Goal: Transaction & Acquisition: Download file/media

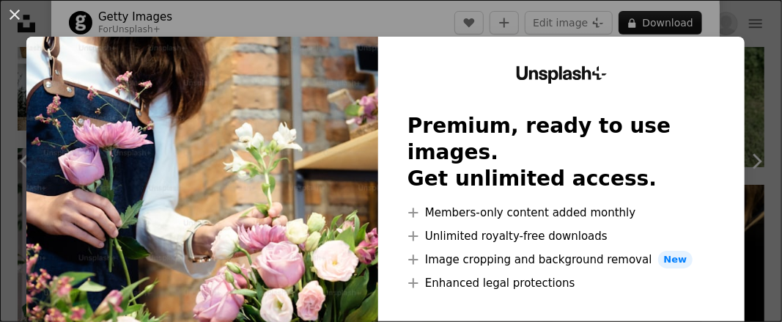
click at [437, 20] on div "An X shape Unsplash+ Premium, ready to use images. Get unlimited access. A plus…" at bounding box center [391, 161] width 782 height 322
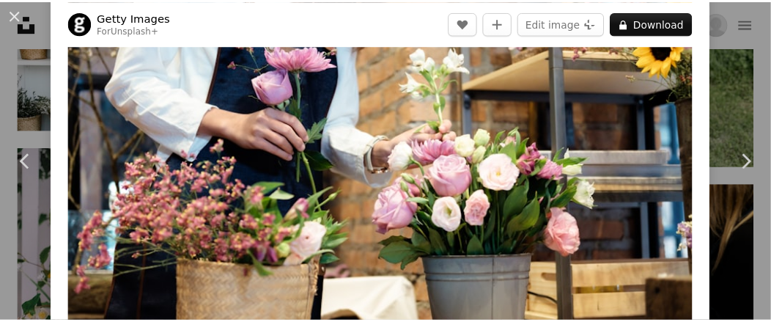
scroll to position [73, 0]
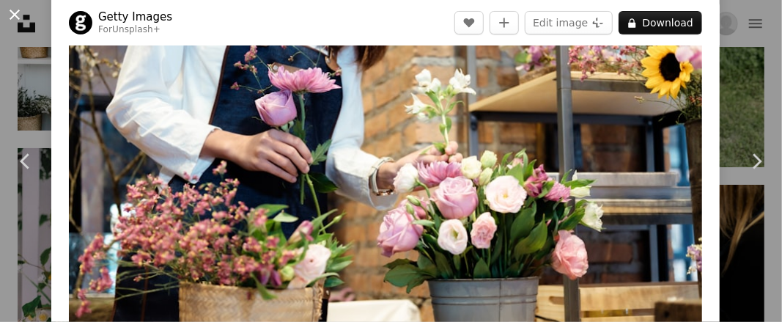
click at [14, 12] on button "An X shape" at bounding box center [15, 15] width 18 height 18
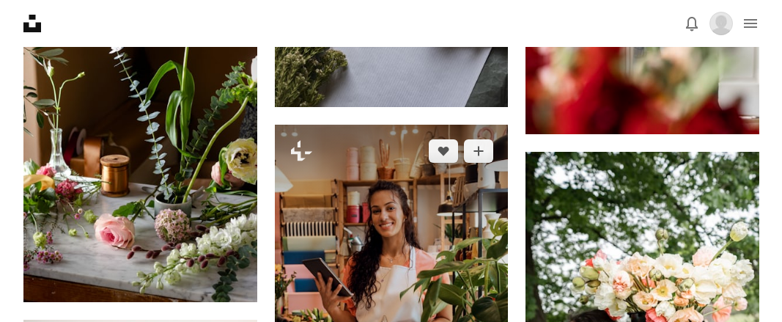
scroll to position [1515, 0]
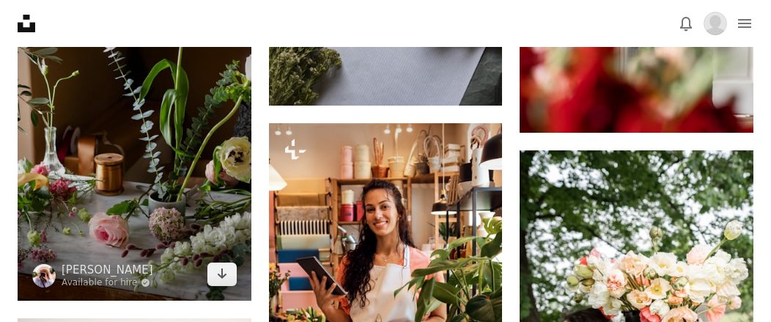
click at [185, 161] on img at bounding box center [135, 125] width 234 height 350
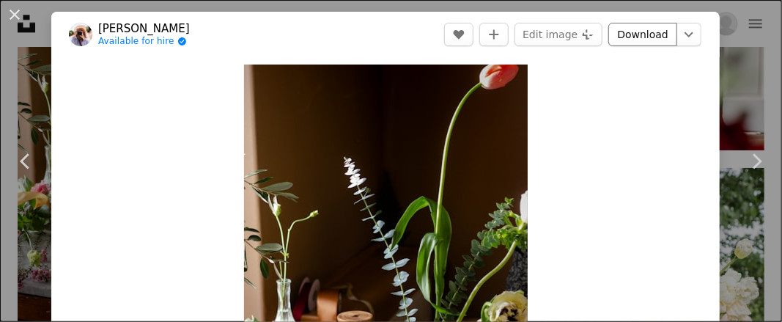
click at [626, 35] on link "Download" at bounding box center [642, 34] width 69 height 23
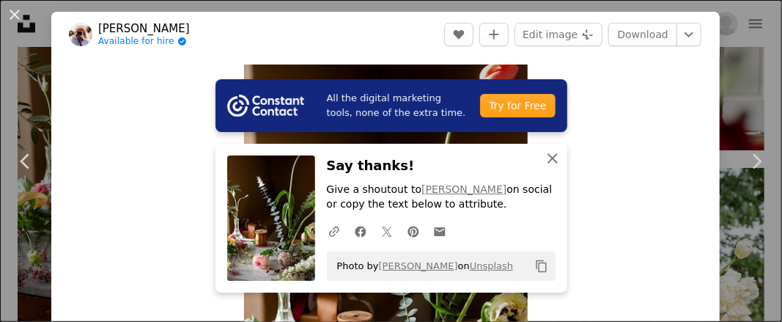
click at [552, 158] on icon "An X shape" at bounding box center [552, 158] width 18 height 18
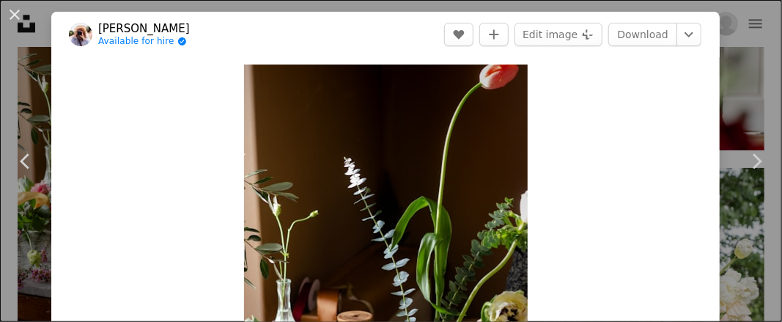
drag, startPoint x: 581, startPoint y: 0, endPoint x: 8, endPoint y: 12, distance: 572.9
click at [8, 12] on button "An X shape" at bounding box center [15, 15] width 18 height 18
